Goal: Transaction & Acquisition: Purchase product/service

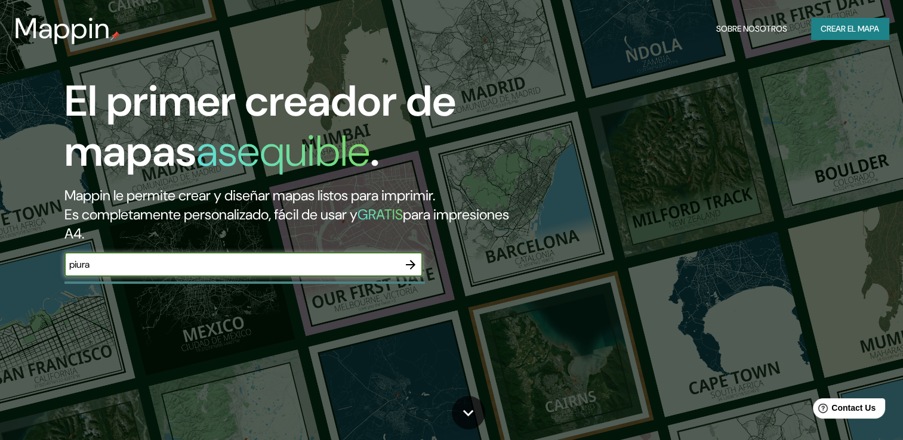
type input "piura"
click at [409, 270] on icon "button" at bounding box center [410, 265] width 14 height 14
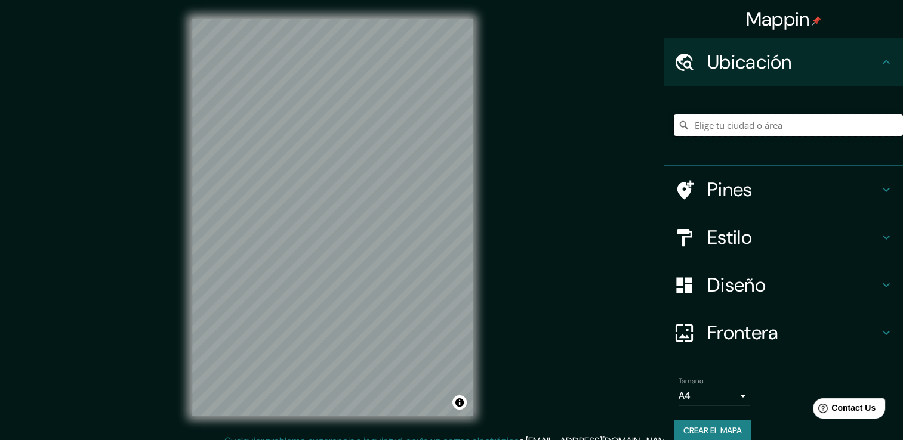
click at [795, 131] on input "Elige tu ciudad o área" at bounding box center [788, 125] width 229 height 21
type input "Piura, [GEOGRAPHIC_DATA], [GEOGRAPHIC_DATA]"
click at [718, 392] on body "Mappin Ubicación Piura, [GEOGRAPHIC_DATA], [GEOGRAPHIC_DATA] [GEOGRAPHIC_DATA] …" at bounding box center [451, 220] width 903 height 440
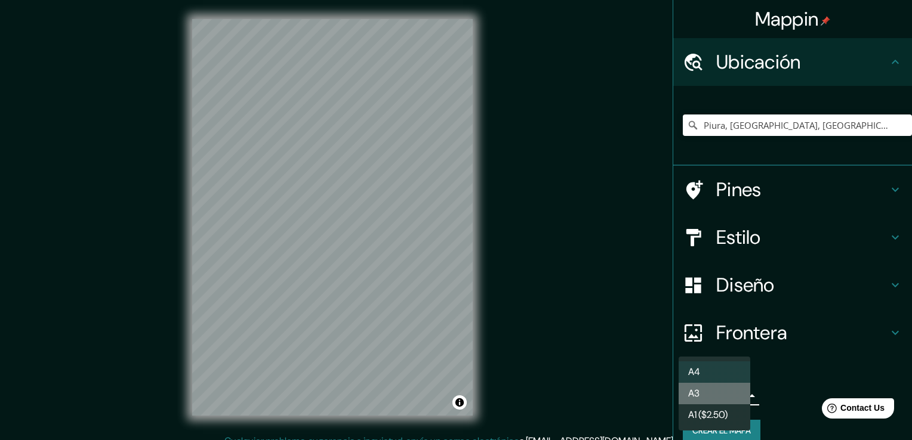
click at [713, 399] on li "A3" at bounding box center [714, 393] width 72 height 21
type input "a4"
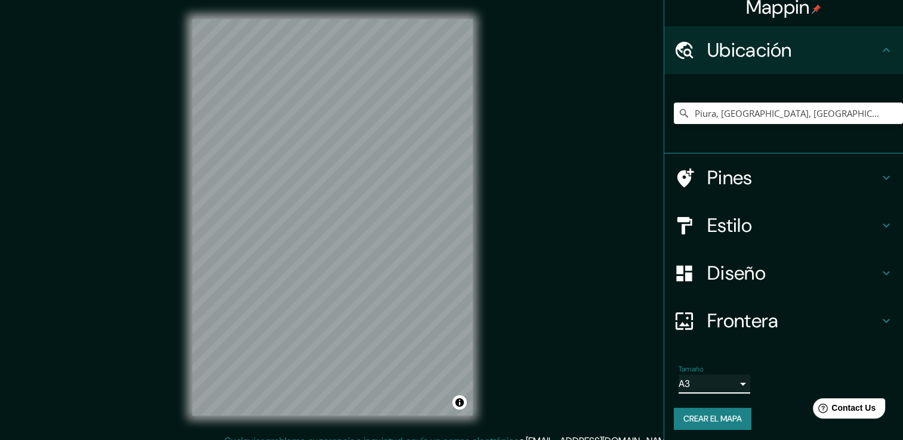
scroll to position [15, 0]
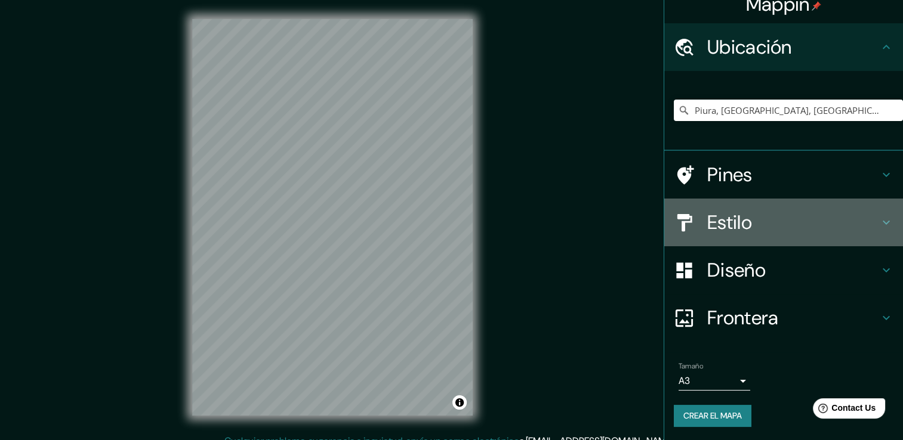
click at [826, 211] on h4 "Estilo" at bounding box center [793, 223] width 172 height 24
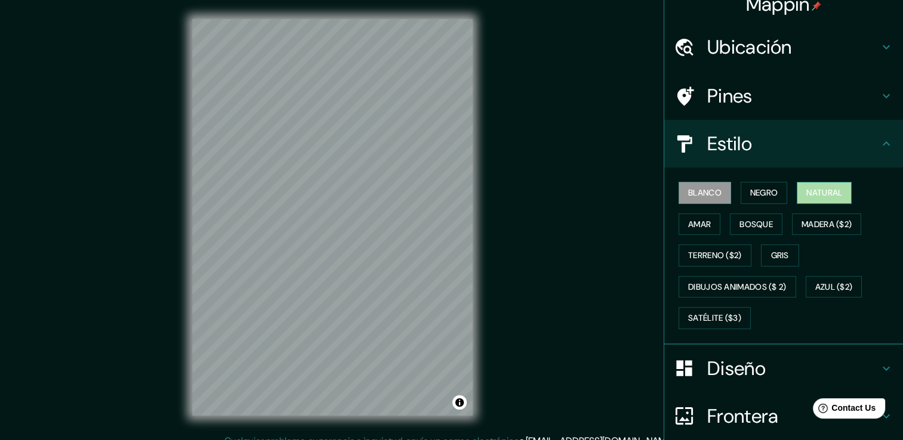
click at [818, 191] on font "Natural" at bounding box center [824, 193] width 36 height 15
click at [689, 229] on font "Amar" at bounding box center [699, 224] width 23 height 15
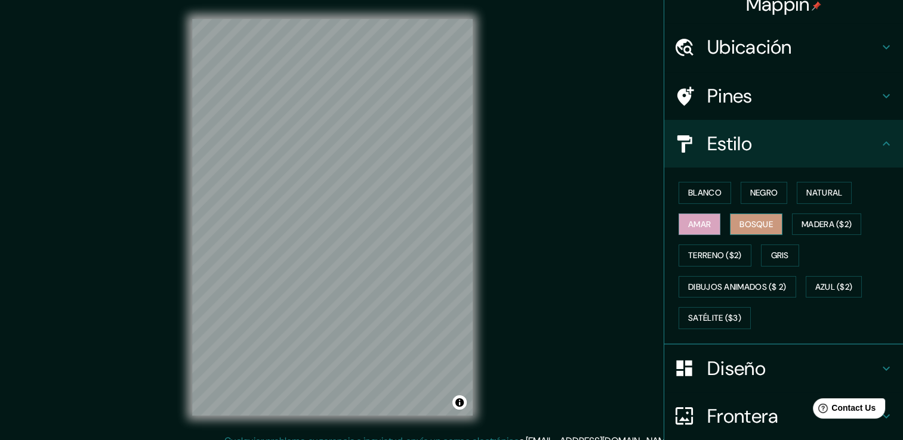
click at [730, 231] on button "Bosque" at bounding box center [756, 225] width 52 height 22
click at [811, 221] on font "Madera ($2)" at bounding box center [826, 224] width 50 height 15
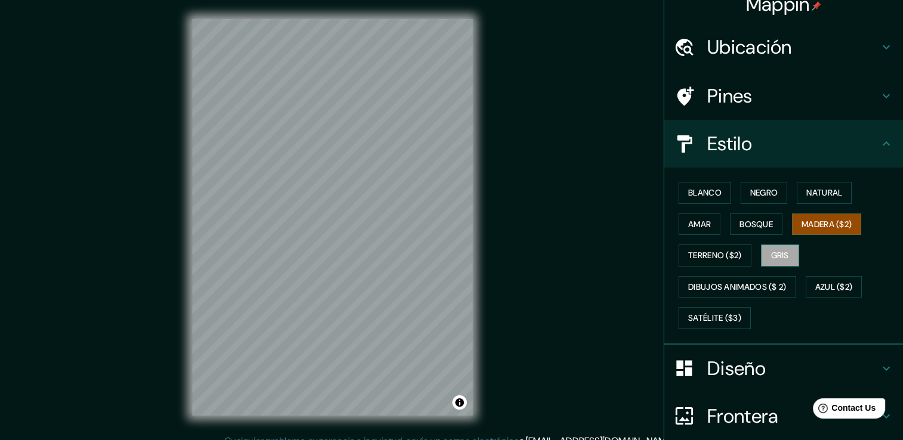
click at [777, 254] on font "Gris" at bounding box center [780, 255] width 18 height 15
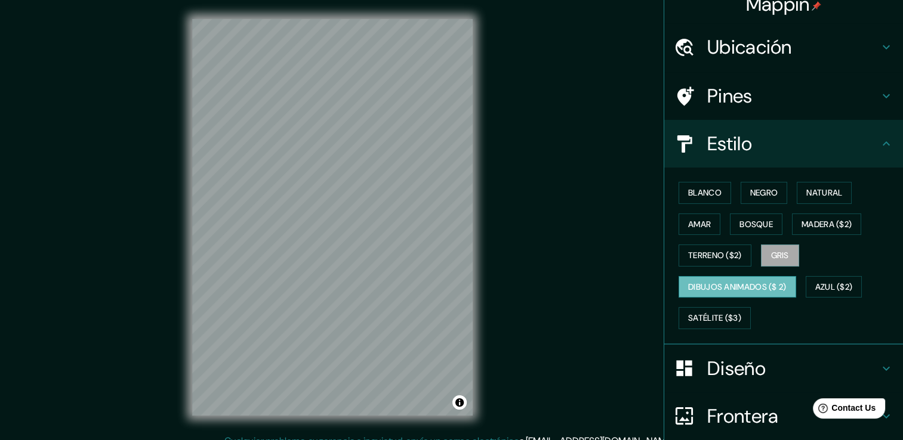
click at [764, 282] on font "Dibujos animados ($ 2)" at bounding box center [737, 287] width 98 height 15
click at [688, 186] on font "Blanco" at bounding box center [704, 193] width 33 height 15
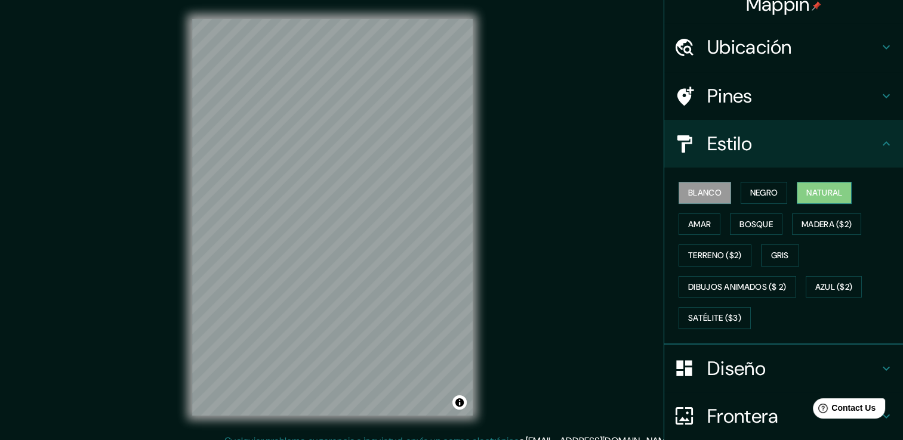
click at [808, 189] on font "Natural" at bounding box center [824, 193] width 36 height 15
click at [706, 196] on font "Blanco" at bounding box center [704, 193] width 33 height 15
click at [810, 42] on h4 "Ubicación" at bounding box center [793, 47] width 172 height 24
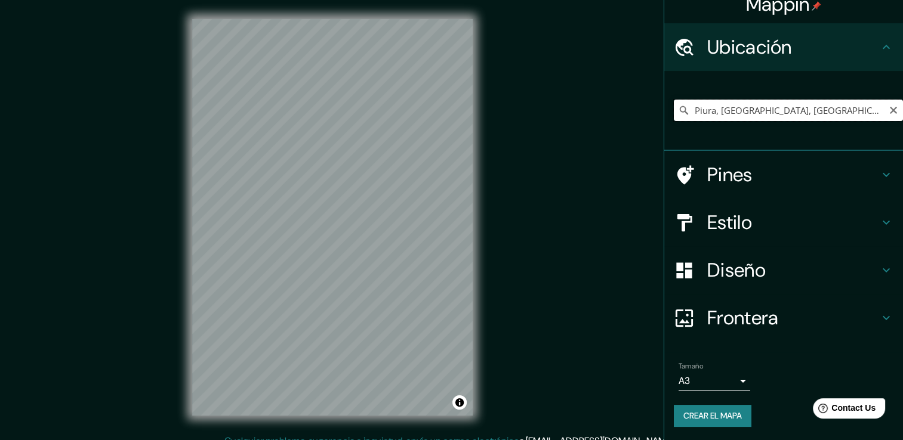
click at [793, 110] on input "Piura, [GEOGRAPHIC_DATA], [GEOGRAPHIC_DATA]" at bounding box center [788, 110] width 229 height 21
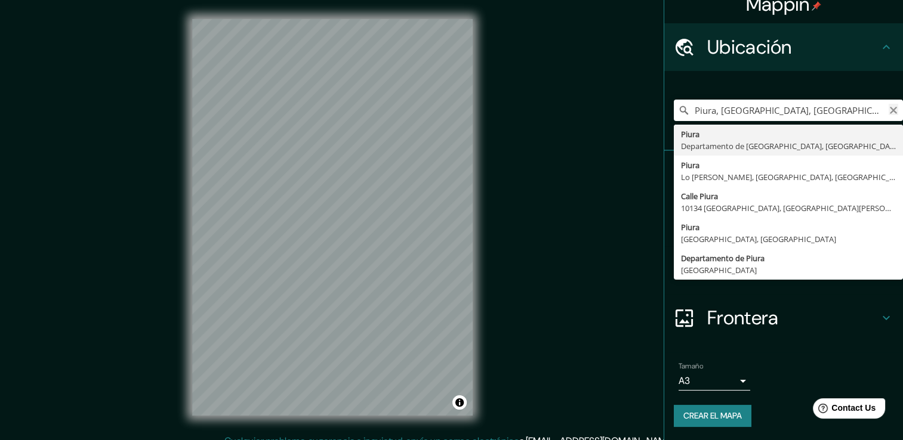
click at [888, 113] on icon "Claro" at bounding box center [893, 111] width 10 height 10
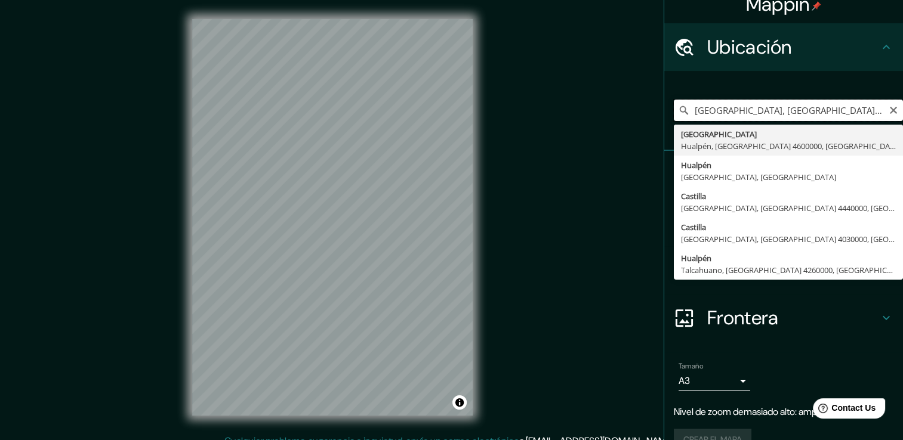
click at [889, 109] on input "[GEOGRAPHIC_DATA], [GEOGRAPHIC_DATA] 4600000, [GEOGRAPHIC_DATA]" at bounding box center [788, 110] width 229 height 21
type input "[GEOGRAPHIC_DATA], [GEOGRAPHIC_DATA] 4600000, [GEOGRAPHIC_DATA]"
click at [888, 106] on icon "Claro" at bounding box center [893, 111] width 10 height 10
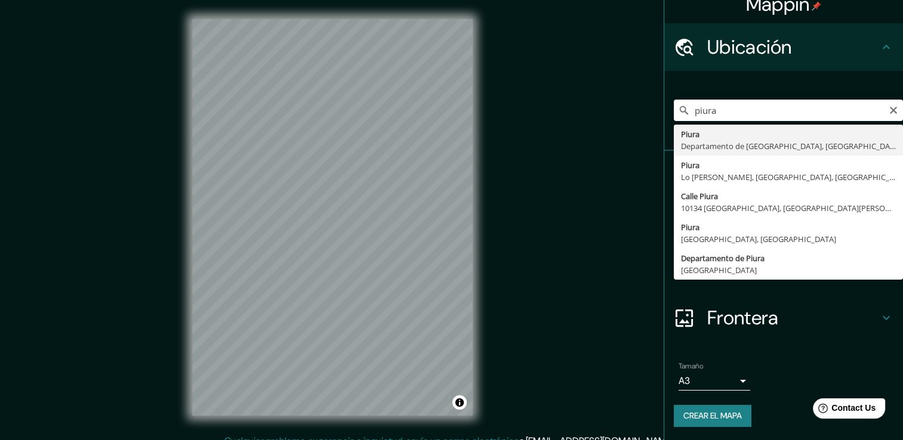
type input "Piura, [GEOGRAPHIC_DATA], [GEOGRAPHIC_DATA]"
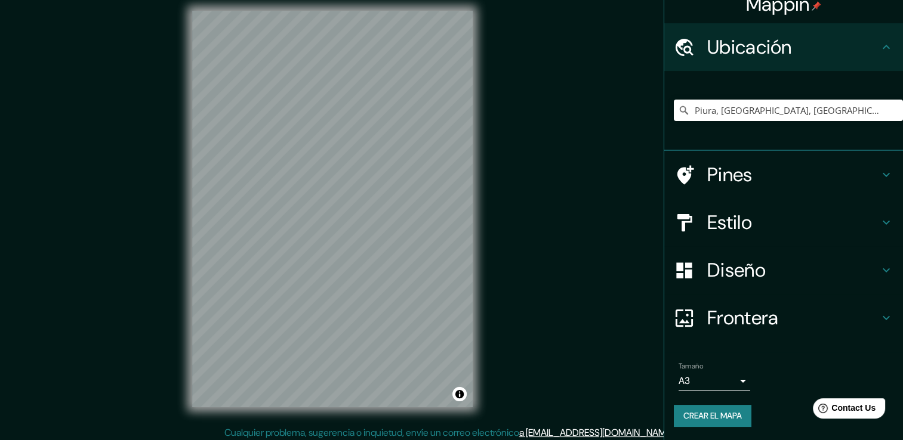
scroll to position [13, 0]
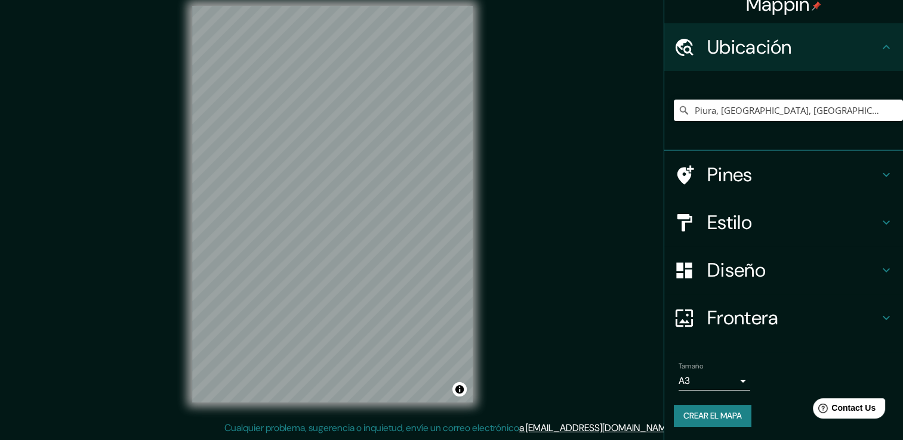
click at [768, 225] on h4 "Estilo" at bounding box center [793, 223] width 172 height 24
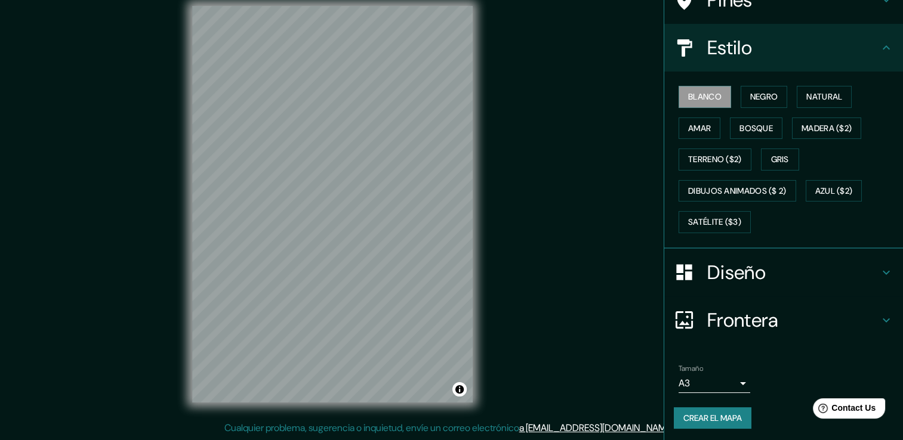
scroll to position [112, 0]
click at [716, 383] on body "Mappin Ubicación Piura, [GEOGRAPHIC_DATA], [GEOGRAPHIC_DATA] Pines Estilo Blanc…" at bounding box center [451, 207] width 903 height 440
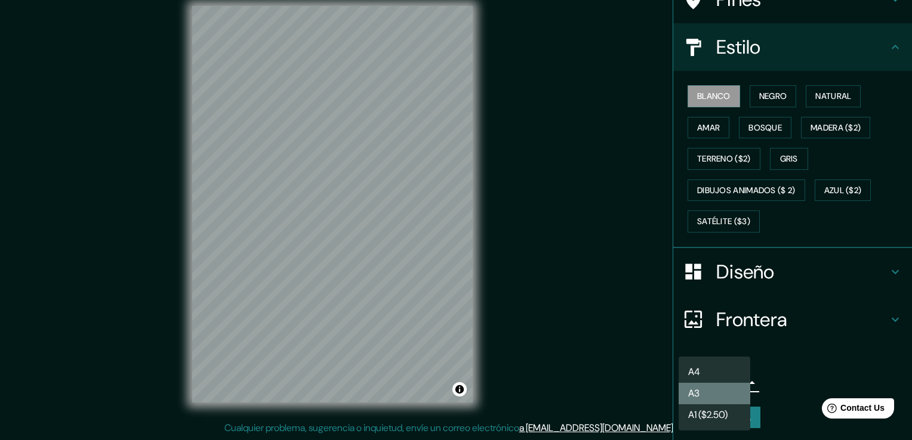
click at [716, 398] on li "A3" at bounding box center [714, 393] width 72 height 21
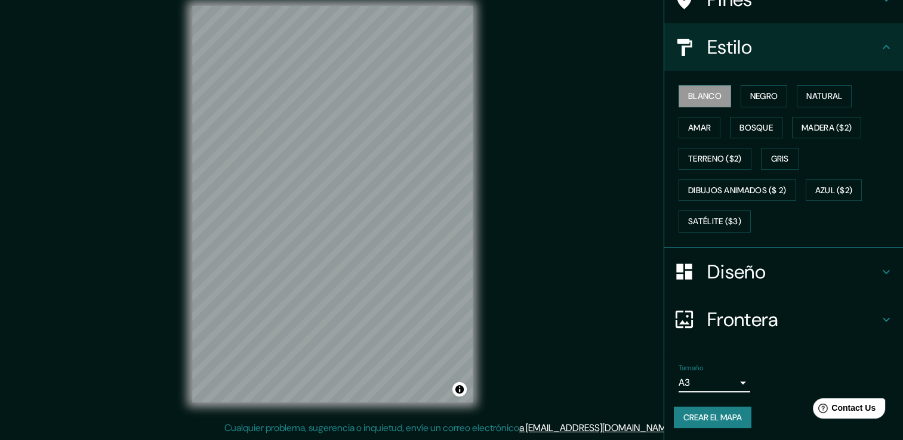
click at [720, 414] on font "Crear el mapa" at bounding box center [712, 417] width 58 height 15
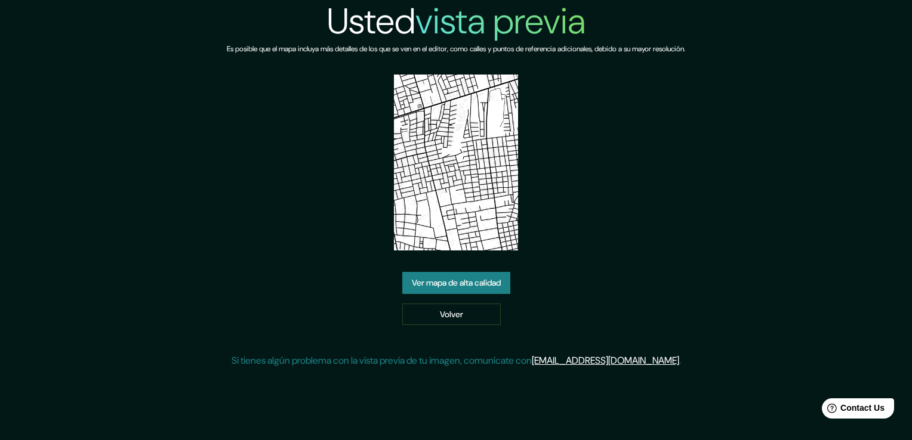
click at [487, 280] on link "Ver mapa de alta calidad" at bounding box center [456, 283] width 108 height 22
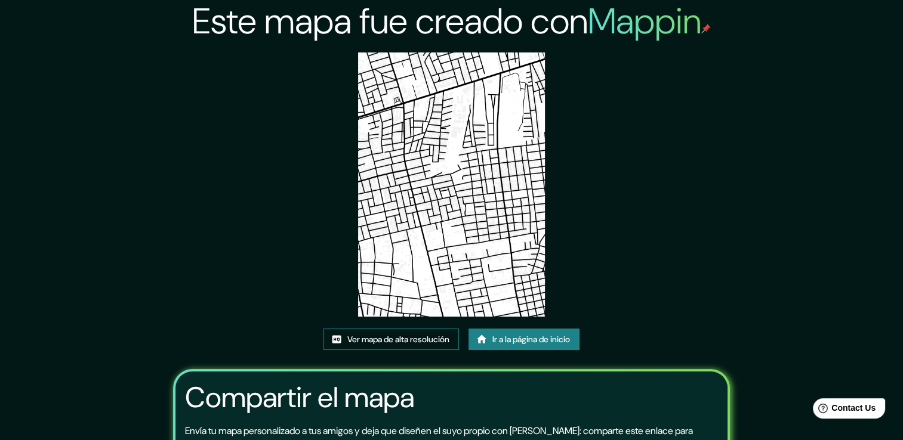
drag, startPoint x: 495, startPoint y: 199, endPoint x: 429, endPoint y: 339, distance: 154.3
click at [429, 339] on font "Ver mapa de alta resolución" at bounding box center [398, 339] width 102 height 15
click at [430, 339] on font "Ver mapa de alta resolución" at bounding box center [398, 339] width 102 height 15
